Goal: Task Accomplishment & Management: Manage account settings

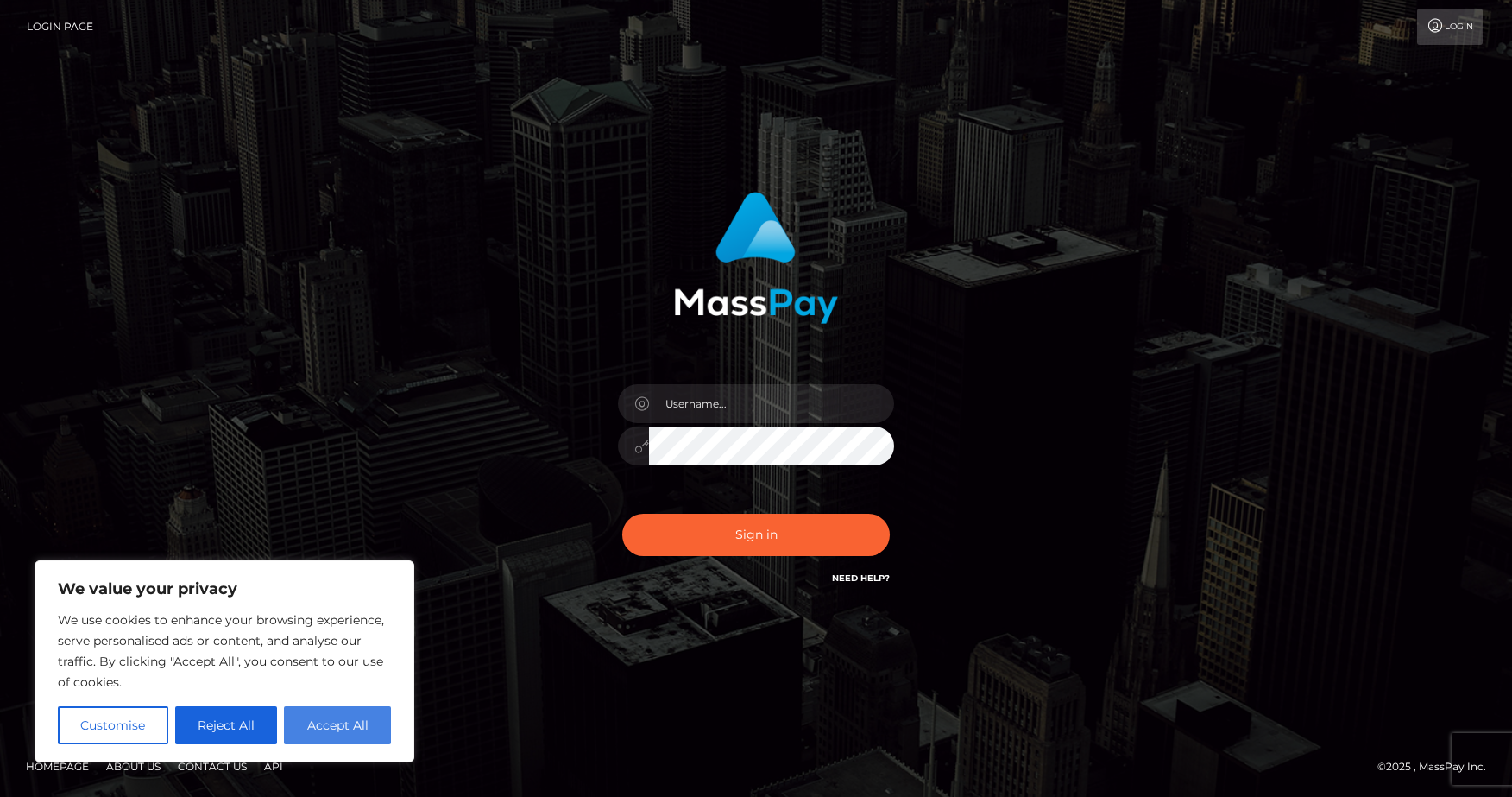
click at [321, 730] on button "Accept All" at bounding box center [338, 725] width 107 height 38
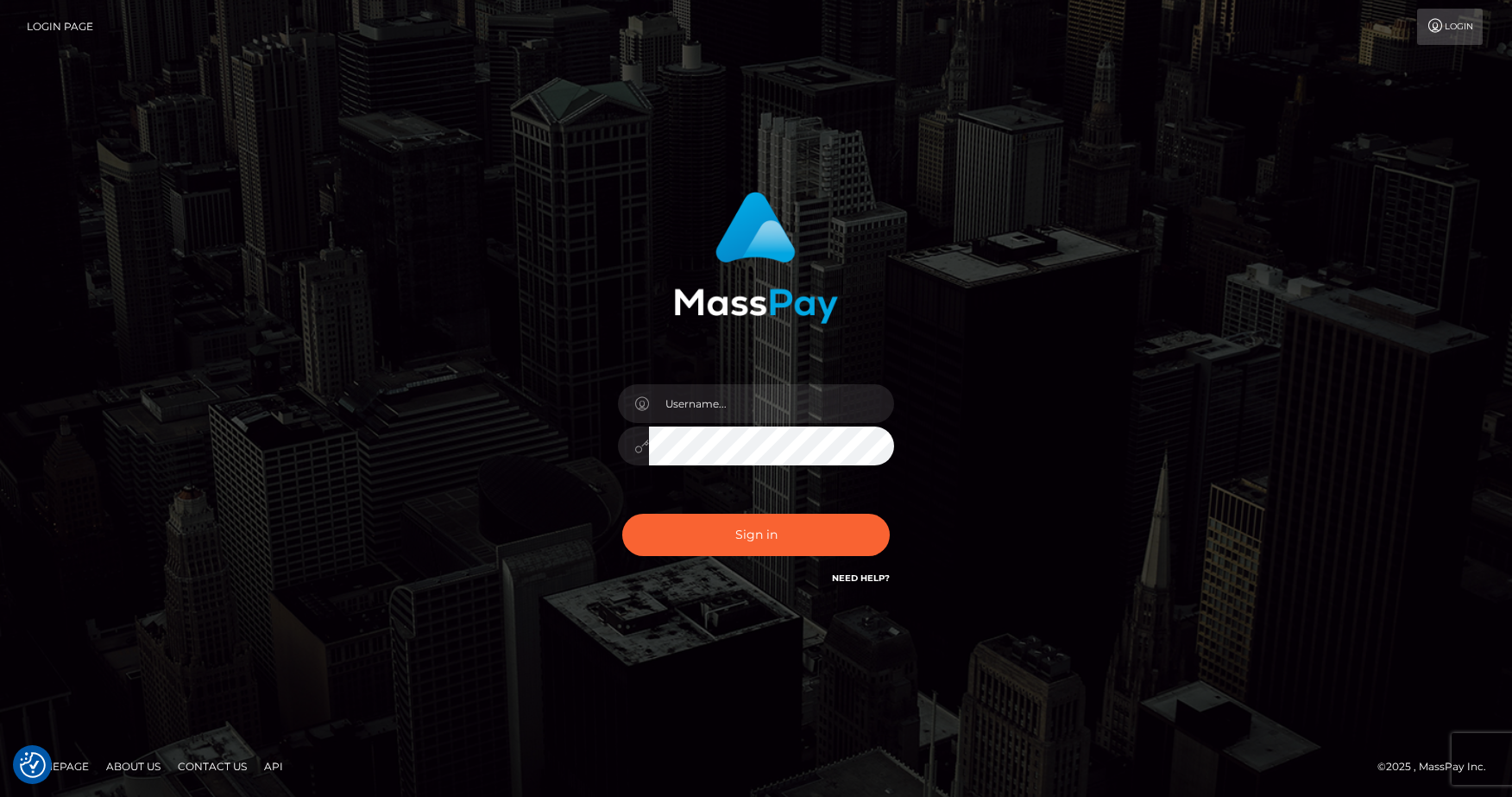
checkbox input "true"
drag, startPoint x: 700, startPoint y: 407, endPoint x: 802, endPoint y: 400, distance: 102.2
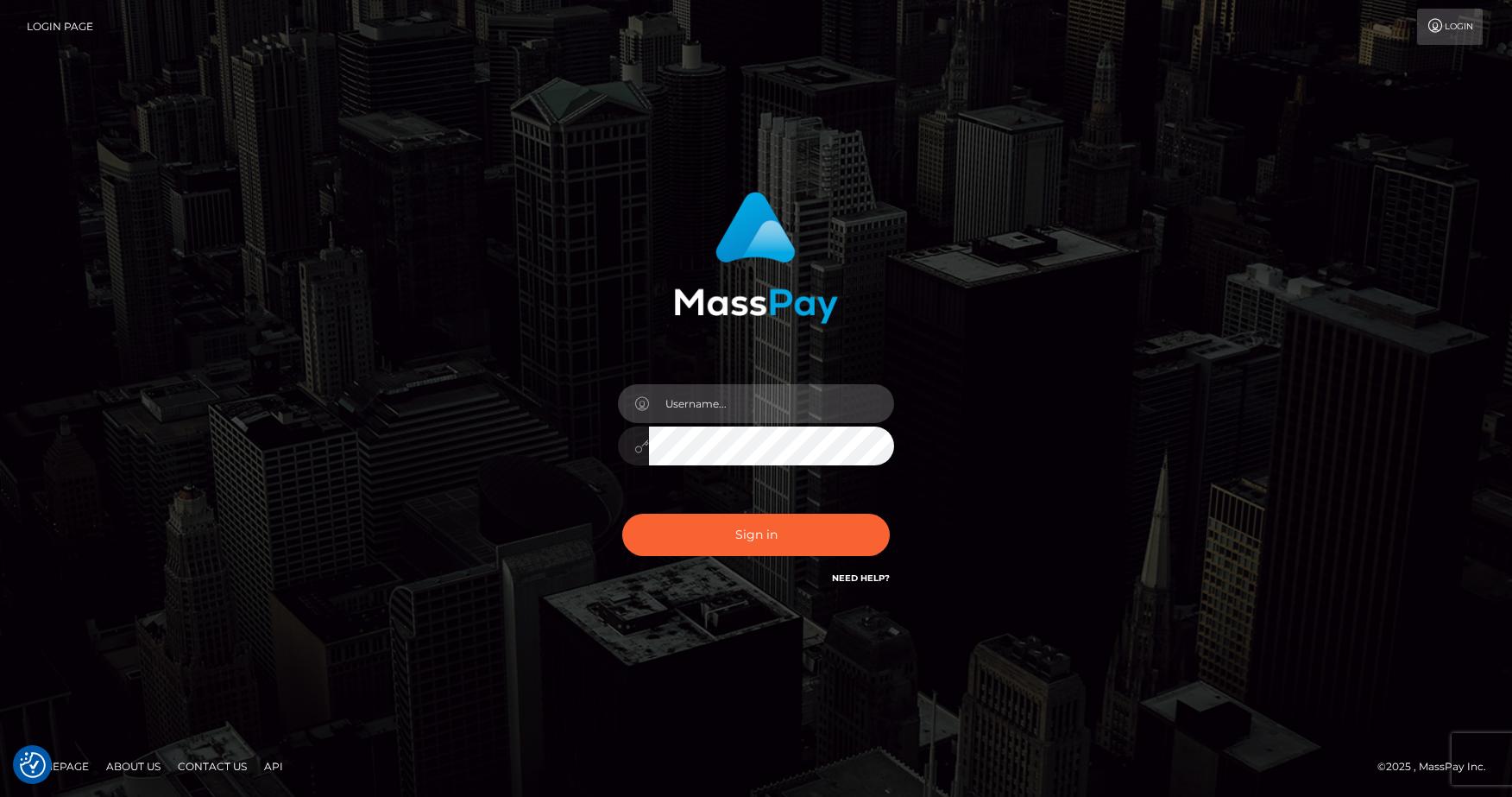
click at [701, 407] on input "text" at bounding box center [772, 403] width 245 height 38
click at [873, 406] on input "text" at bounding box center [772, 403] width 245 height 38
click at [868, 406] on input "text" at bounding box center [772, 403] width 245 height 38
click at [863, 407] on input "text" at bounding box center [772, 403] width 245 height 38
click at [790, 411] on input "text" at bounding box center [772, 403] width 245 height 38
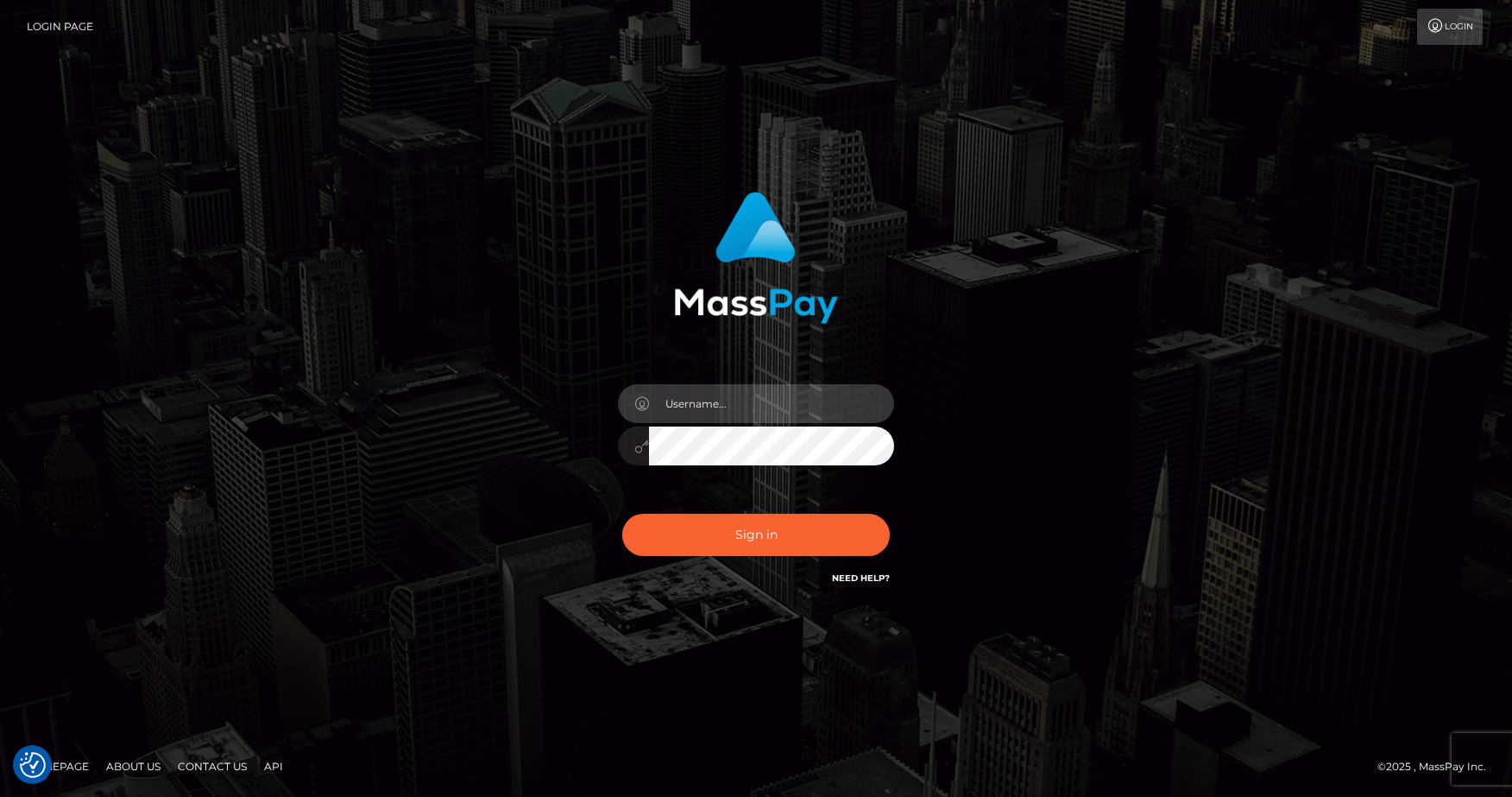
click at [787, 412] on input "text" at bounding box center [772, 403] width 245 height 38
type input "jhdu57369*%/++/M*"
click at [756, 535] on button "Sign in" at bounding box center [756, 534] width 267 height 42
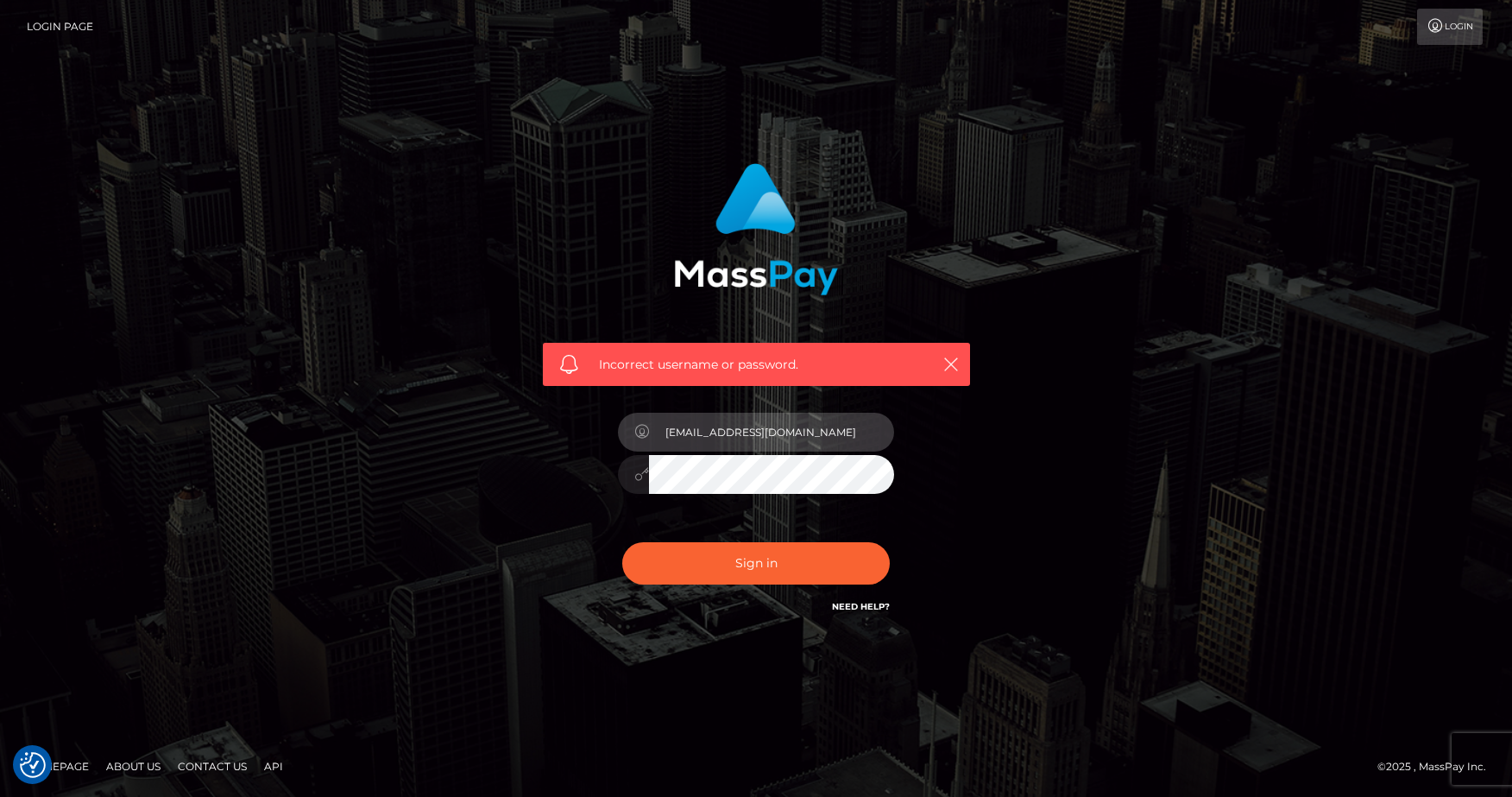
type input "jhdu57369@gmail.com"
click at [756, 563] on button "Sign in" at bounding box center [756, 563] width 267 height 42
click at [856, 607] on link "Need Help?" at bounding box center [861, 606] width 58 height 12
drag, startPoint x: 666, startPoint y: 436, endPoint x: 791, endPoint y: 432, distance: 125.1
click at [791, 432] on input "[EMAIL_ADDRESS][DOMAIN_NAME]" at bounding box center [772, 431] width 245 height 38
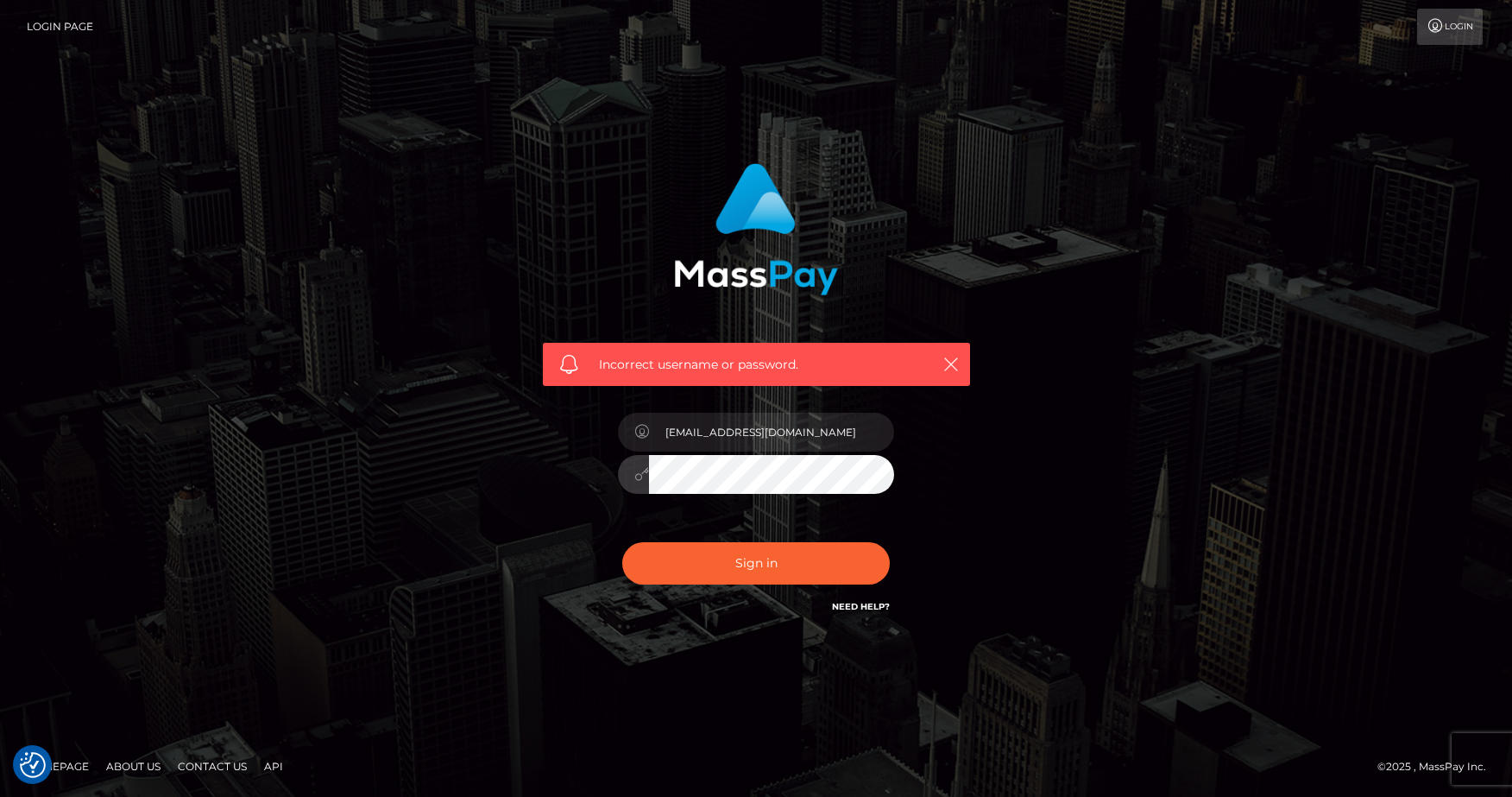
drag, startPoint x: 748, startPoint y: 437, endPoint x: 630, endPoint y: 471, distance: 122.8
click at [630, 471] on div at bounding box center [756, 472] width 276 height 34
click at [813, 448] on input "[EMAIL_ADDRESS][DOMAIN_NAME]" at bounding box center [772, 431] width 245 height 38
type input "[EMAIL_ADDRESS][DOMAIN_NAME]"
click at [948, 487] on div "Incorrect username or password. jhdu57369@gmail.com" at bounding box center [756, 390] width 453 height 479
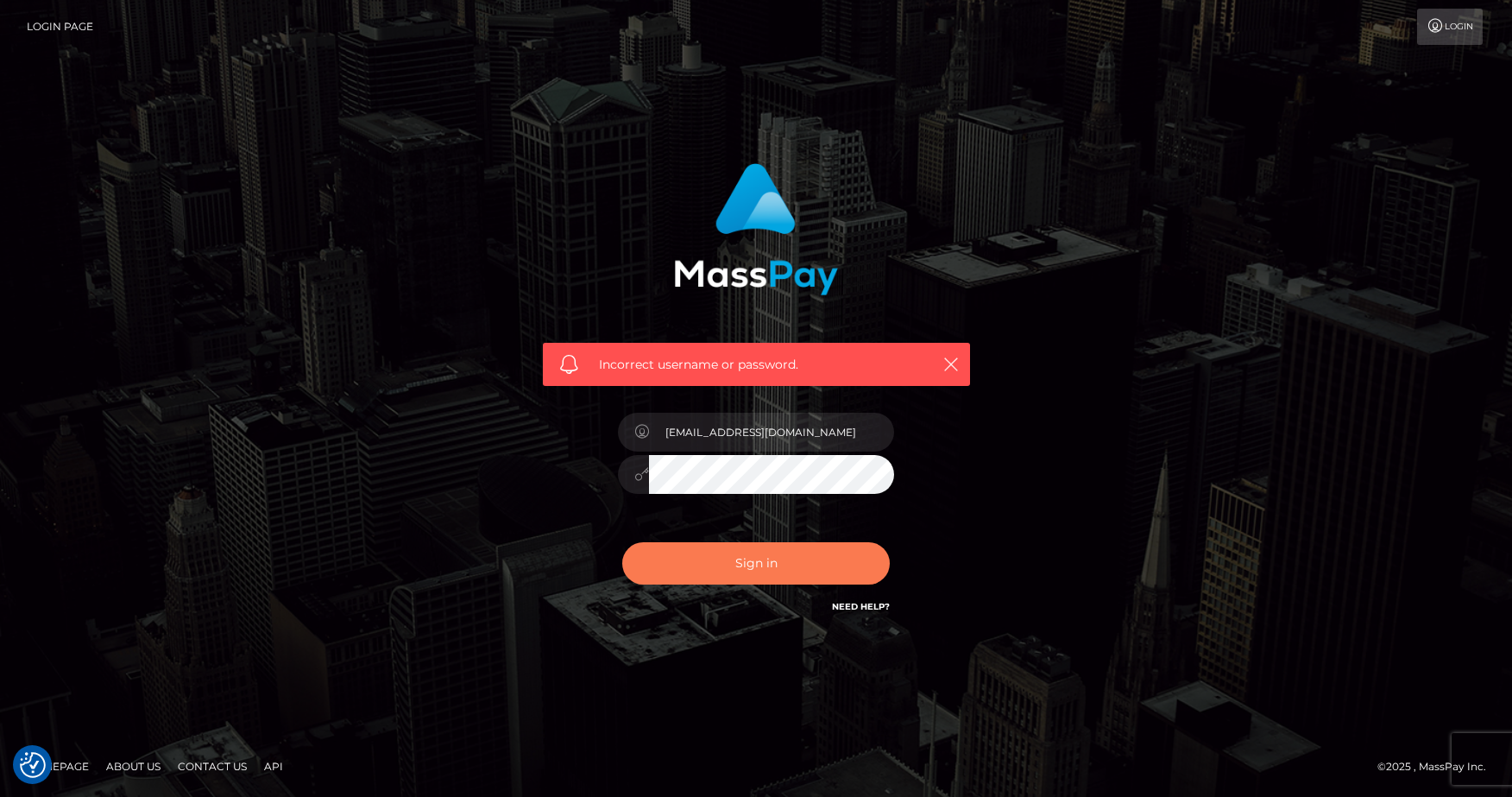
click at [778, 564] on button "Sign in" at bounding box center [756, 563] width 267 height 42
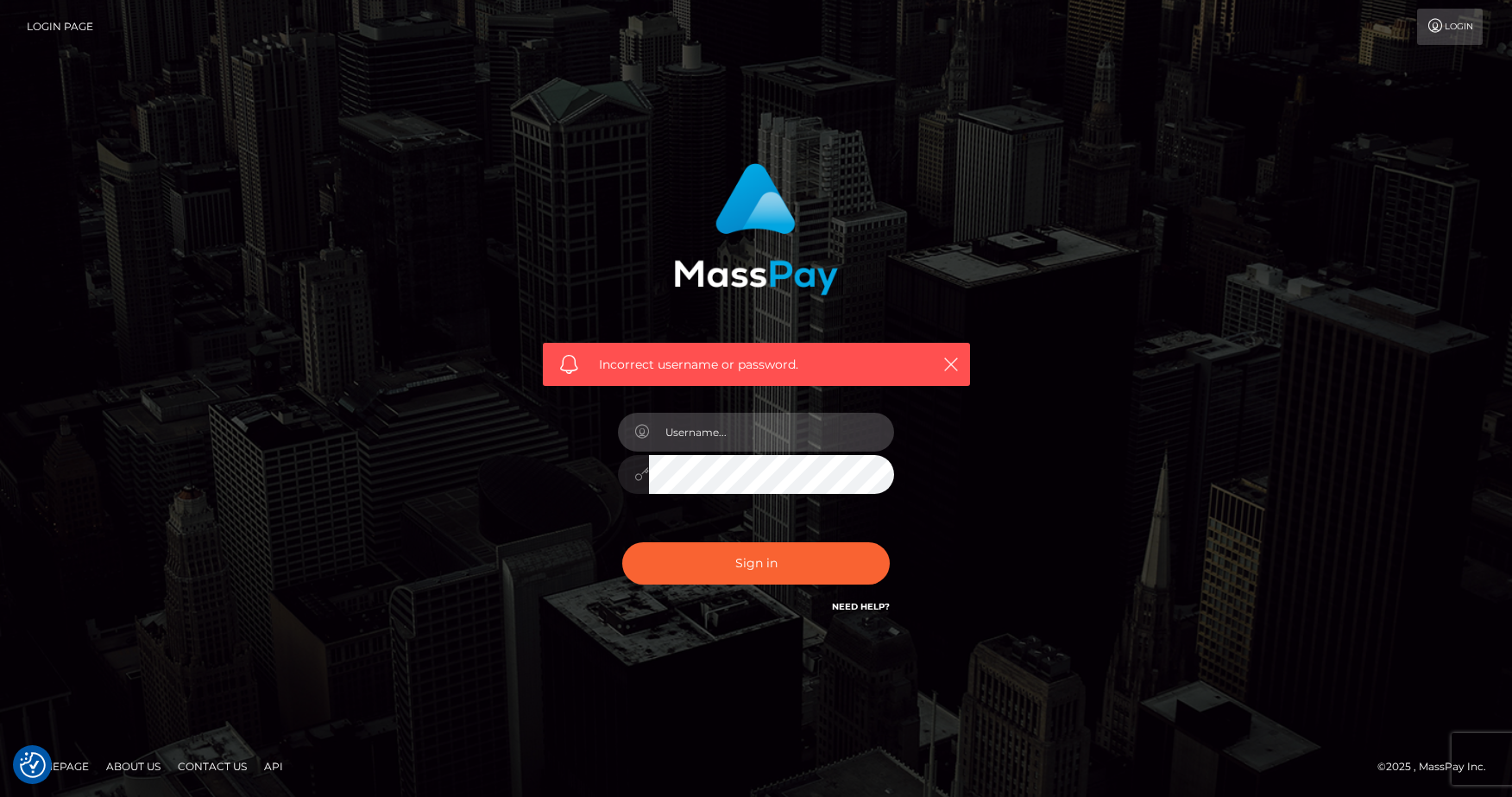
type input "jhdu57369@gmail.com"
click at [756, 563] on button "Sign in" at bounding box center [756, 563] width 267 height 42
type input "[EMAIL_ADDRESS][DOMAIN_NAME]"
click at [756, 563] on button "Sign in" at bounding box center [756, 563] width 267 height 42
click at [1160, 470] on div "Incorrect username or password." at bounding box center [756, 398] width 984 height 496
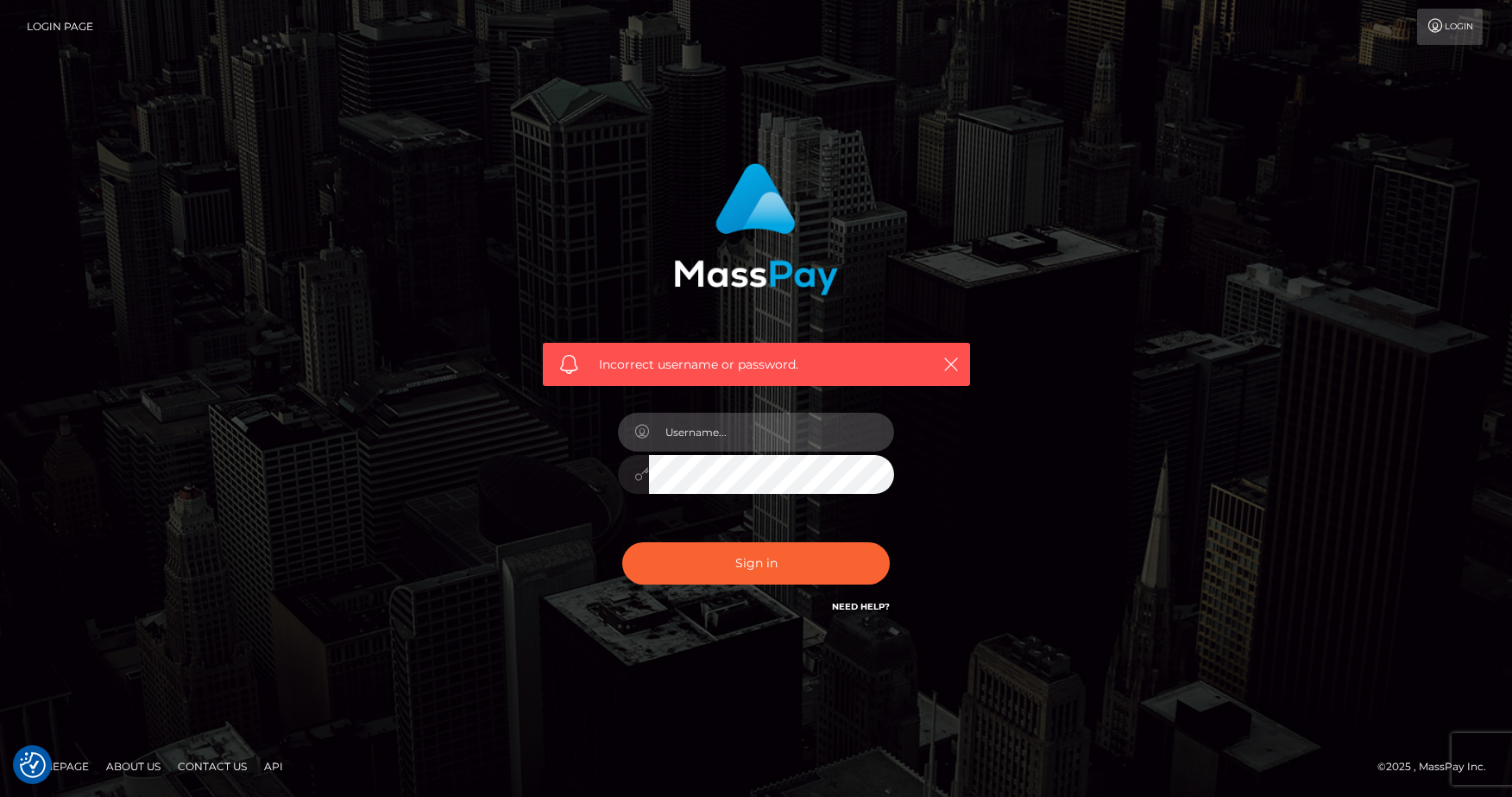
type input "[EMAIL_ADDRESS][DOMAIN_NAME]"
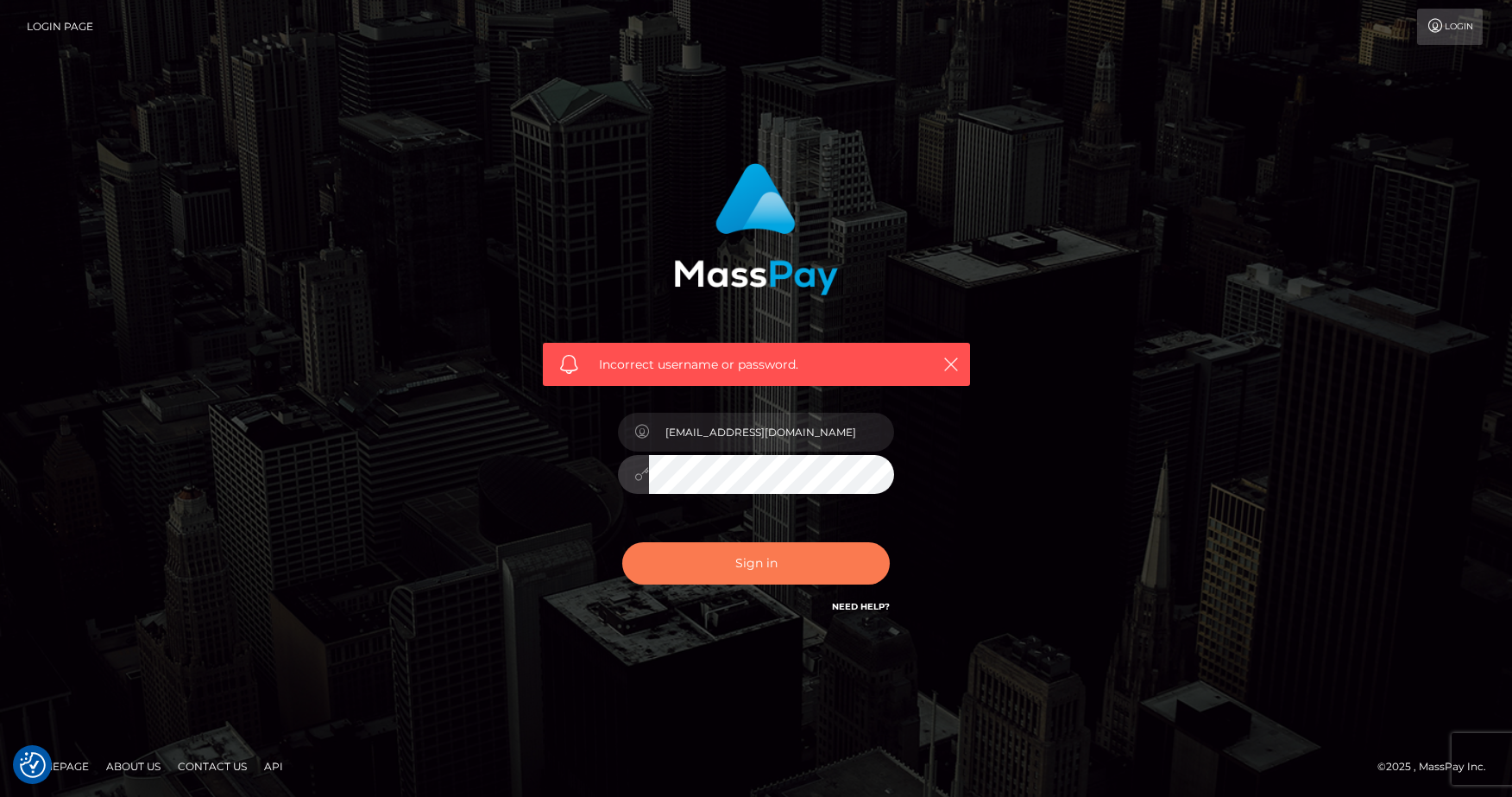
click at [769, 561] on button "Sign in" at bounding box center [756, 563] width 267 height 42
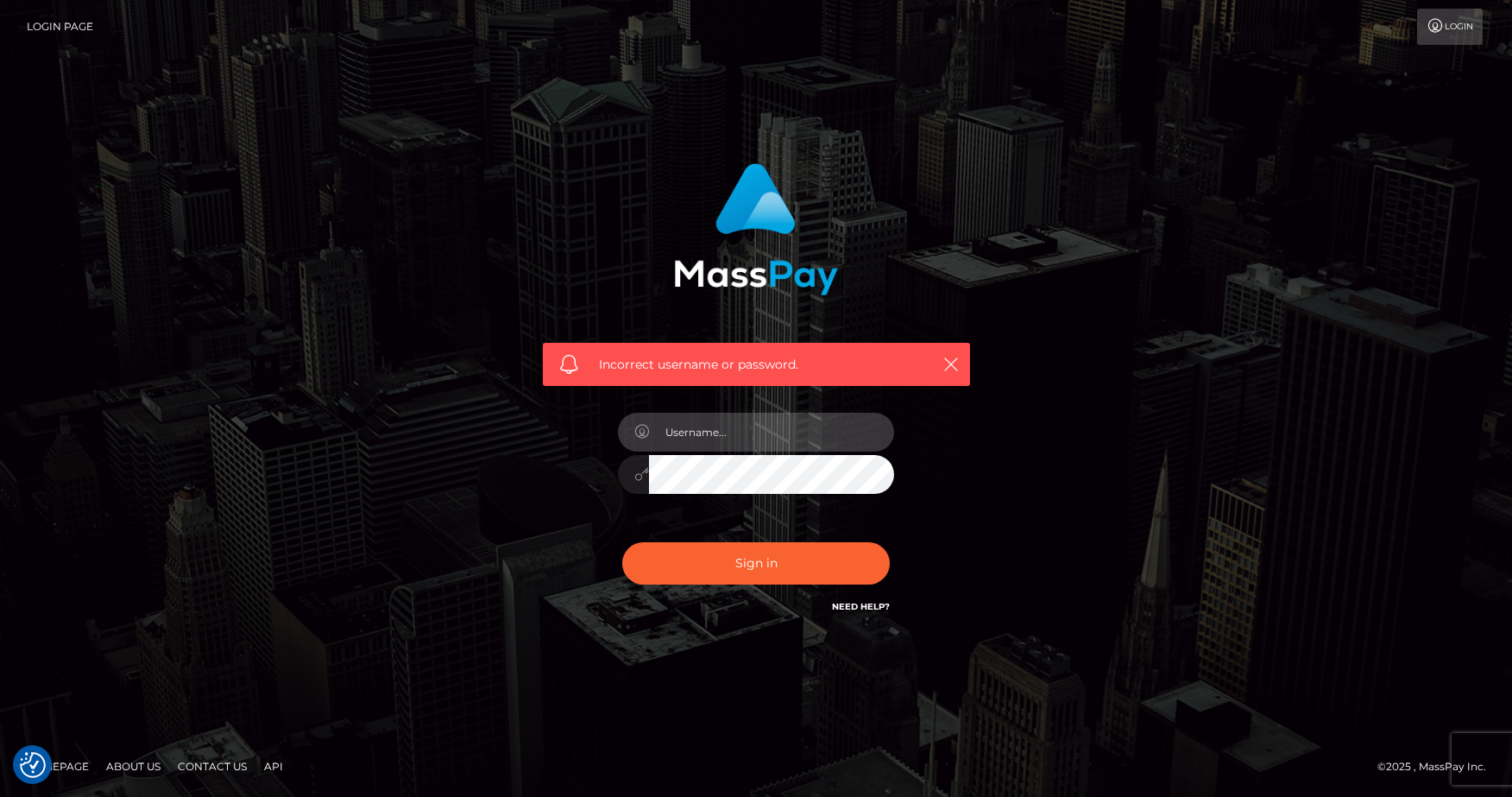
type input "[EMAIL_ADDRESS][DOMAIN_NAME]"
click at [756, 563] on button "Sign in" at bounding box center [756, 563] width 267 height 42
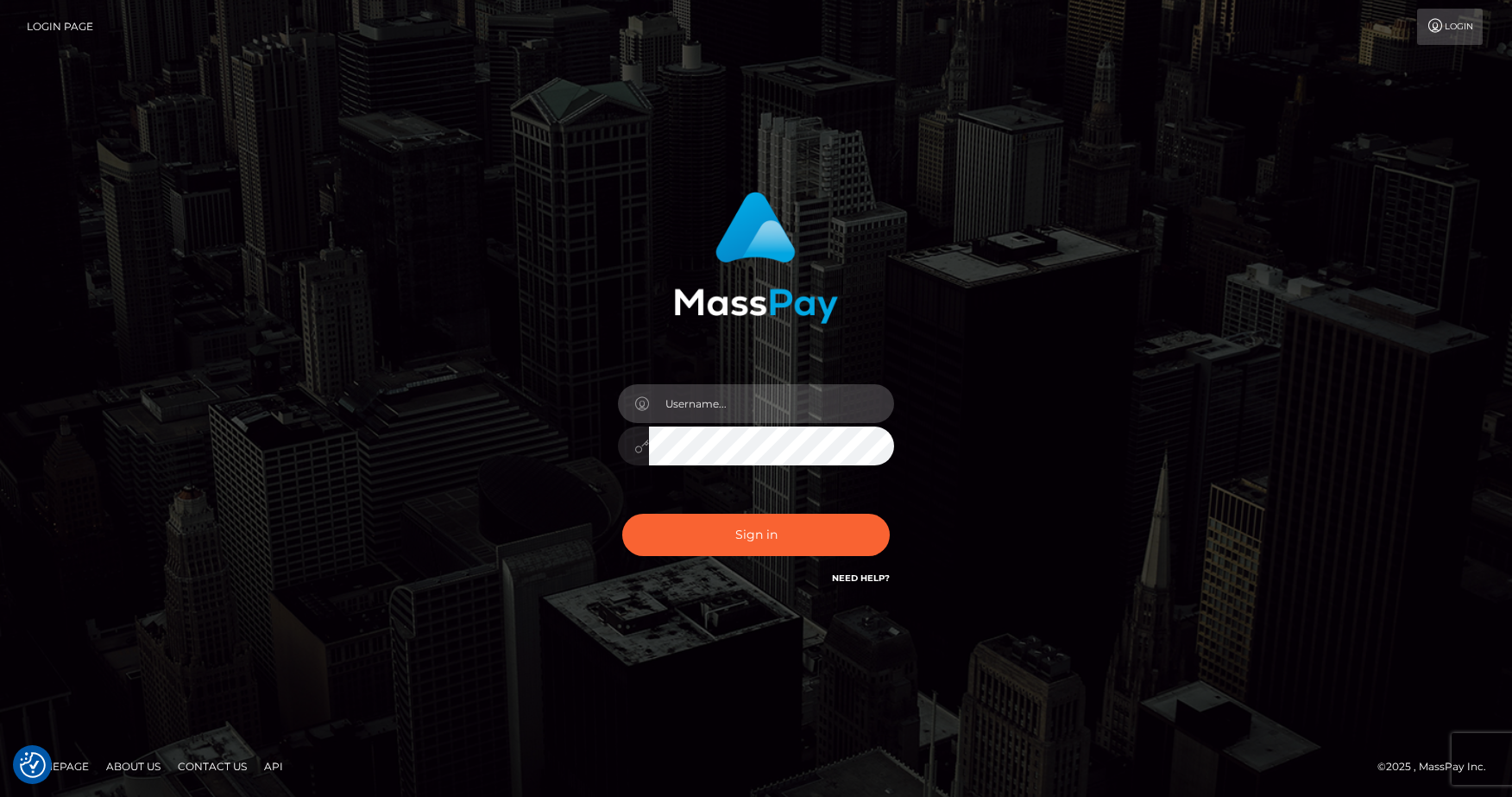
type input "[EMAIL_ADDRESS][DOMAIN_NAME]"
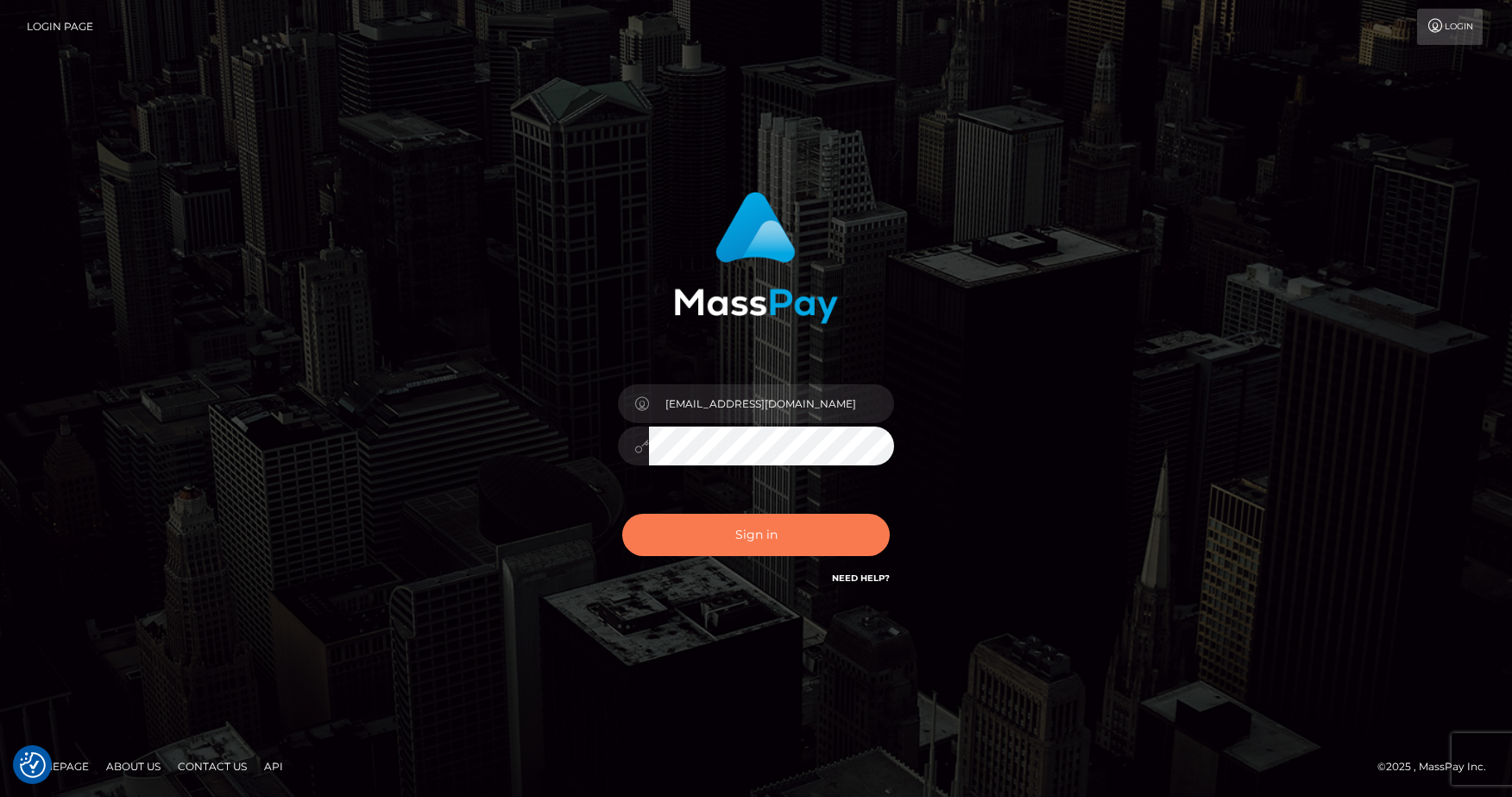
click at [786, 541] on button "Sign in" at bounding box center [756, 534] width 267 height 42
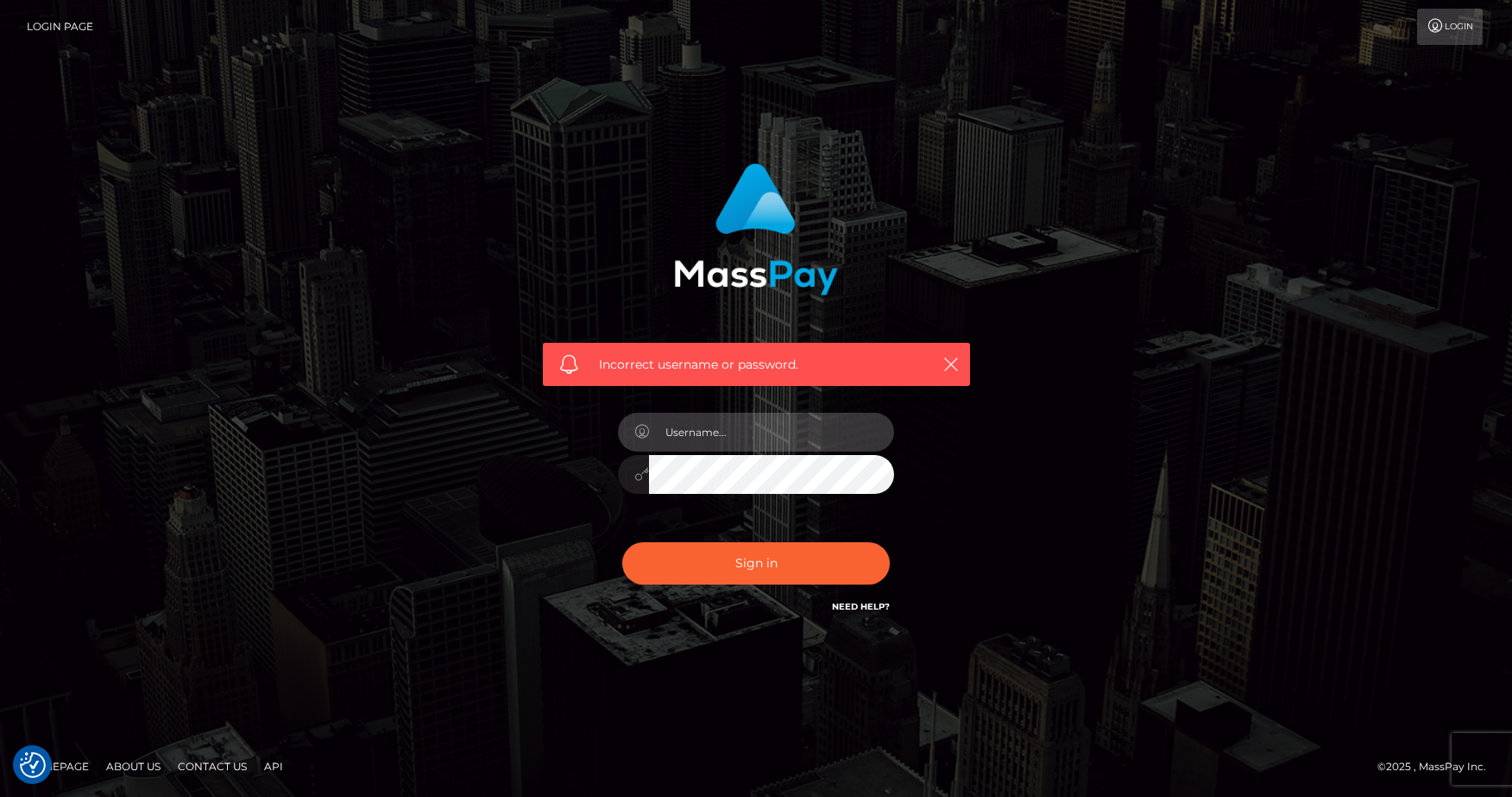
type input "[EMAIL_ADDRESS][DOMAIN_NAME]"
click at [756, 563] on button "Sign in" at bounding box center [756, 563] width 267 height 42
checkbox input "true"
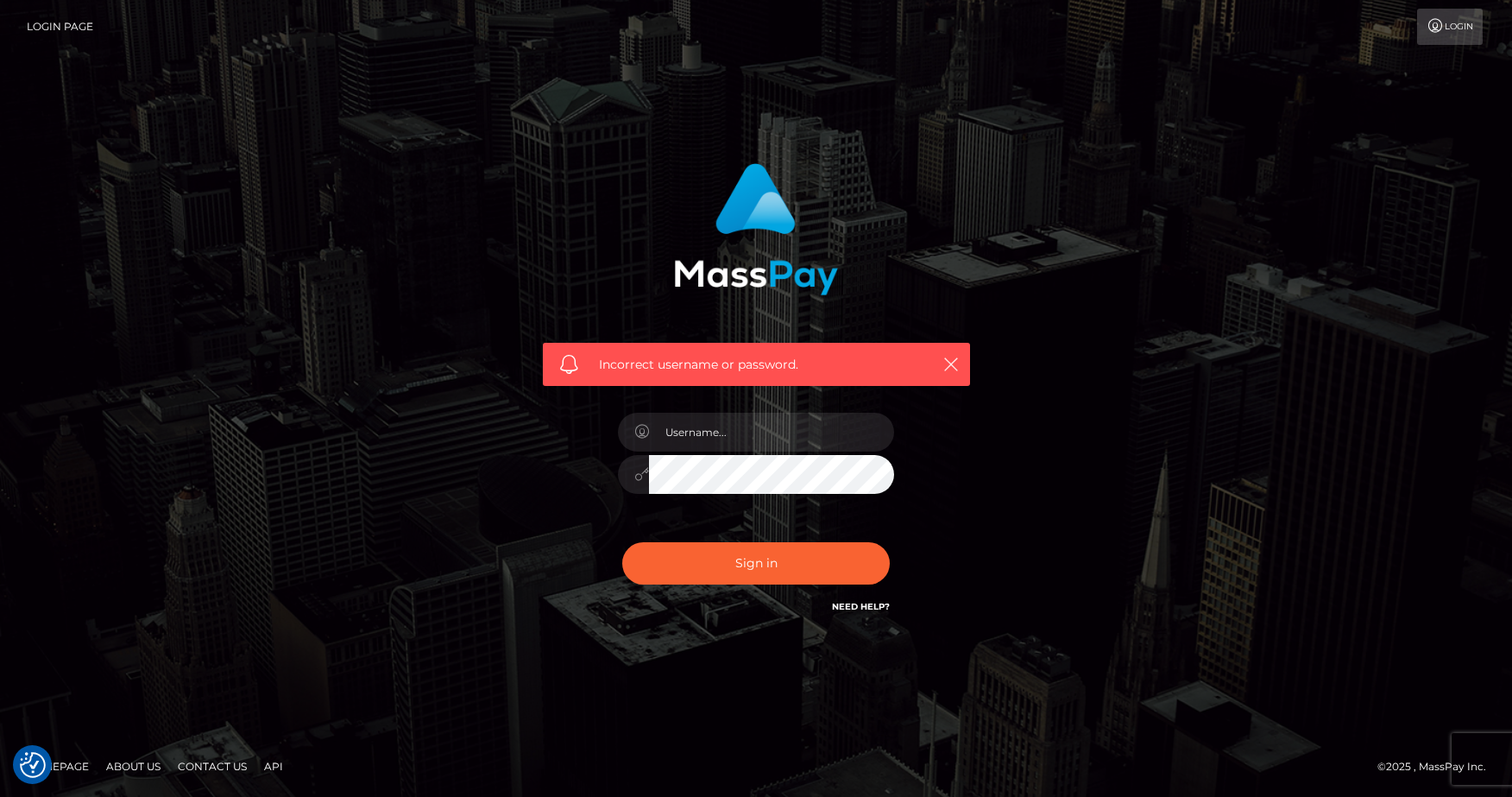
checkbox input "true"
